Goal: Use online tool/utility: Utilize a website feature to perform a specific function

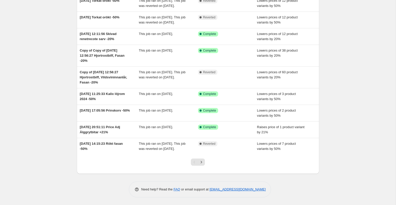
scroll to position [74, 0]
click at [200, 164] on icon "Next" at bounding box center [201, 161] width 5 height 5
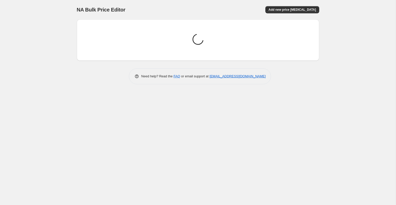
scroll to position [0, 0]
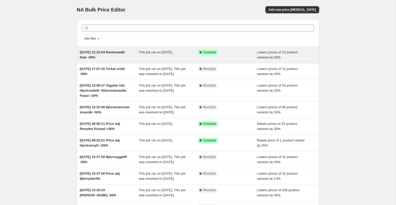
click at [233, 58] on div "Success Complete Complete" at bounding box center [227, 55] width 59 height 10
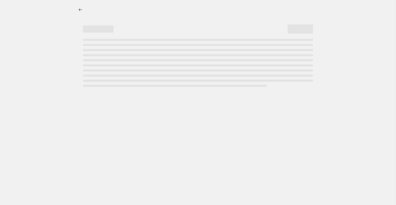
select select "percentage"
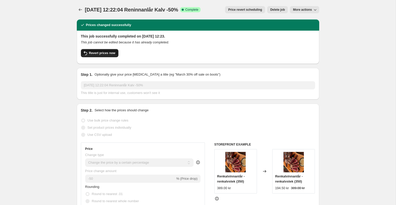
click at [104, 53] on span "Revert prices now" at bounding box center [102, 53] width 26 height 4
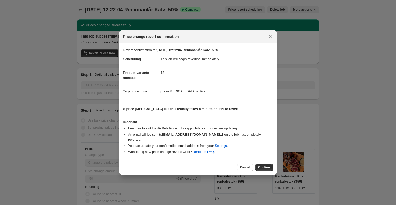
click at [264, 160] on div "Cancel Confirm" at bounding box center [198, 167] width 158 height 16
click at [265, 165] on span "Confirm" at bounding box center [264, 167] width 12 height 4
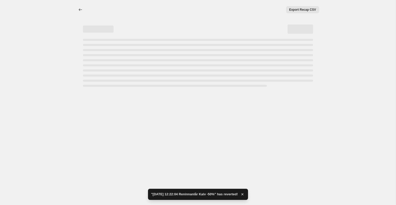
select select "percentage"
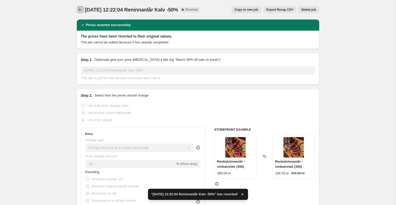
click at [80, 11] on icon "Price change jobs" at bounding box center [80, 9] width 5 height 5
